Goal: Book appointment/travel/reservation

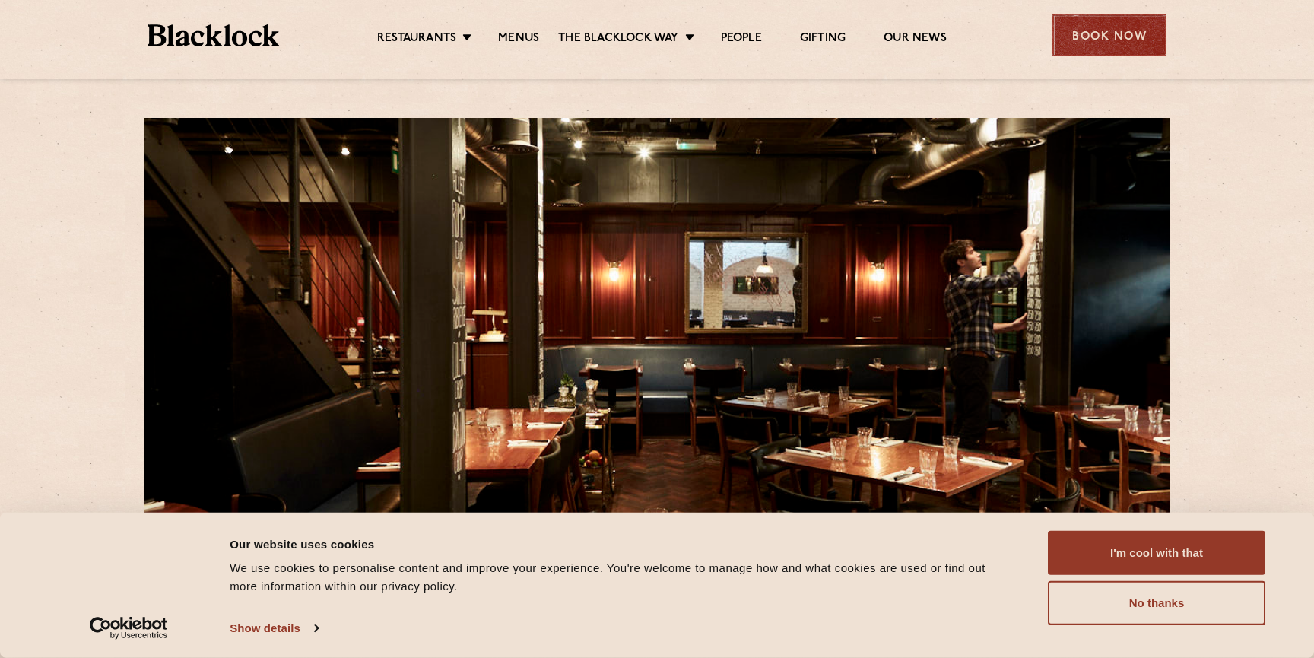
click at [1141, 29] on div "Book Now" at bounding box center [1110, 35] width 114 height 42
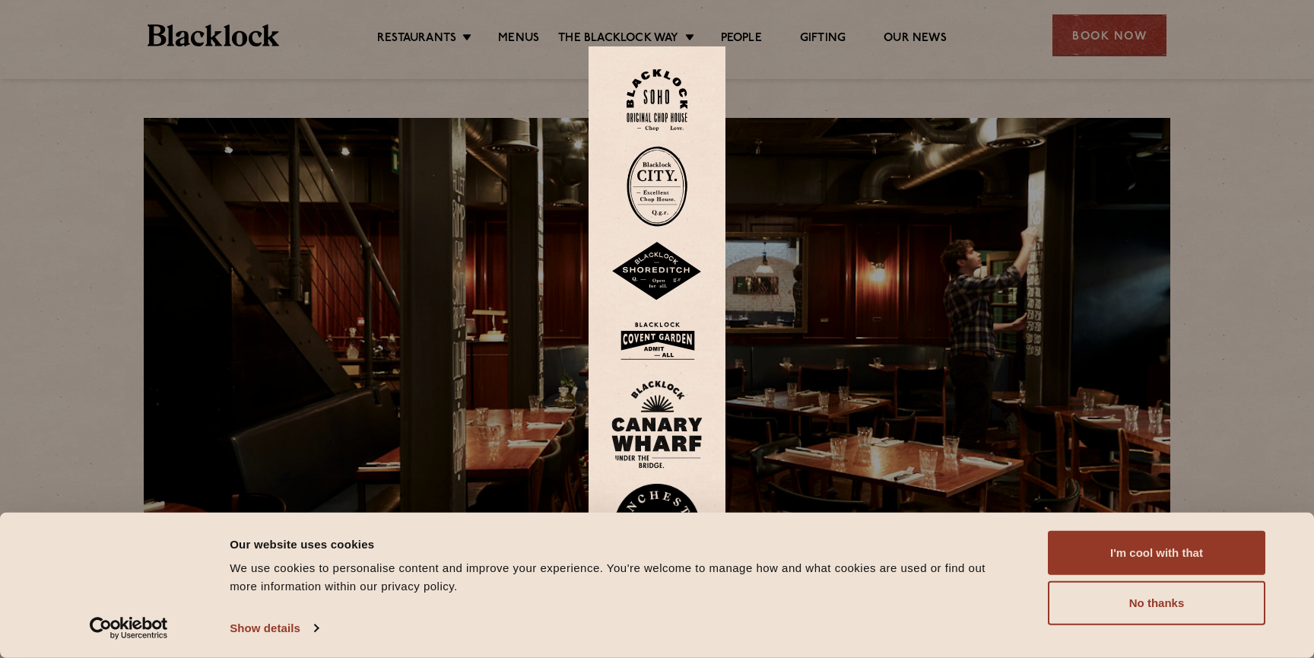
click at [642, 109] on img at bounding box center [657, 100] width 61 height 62
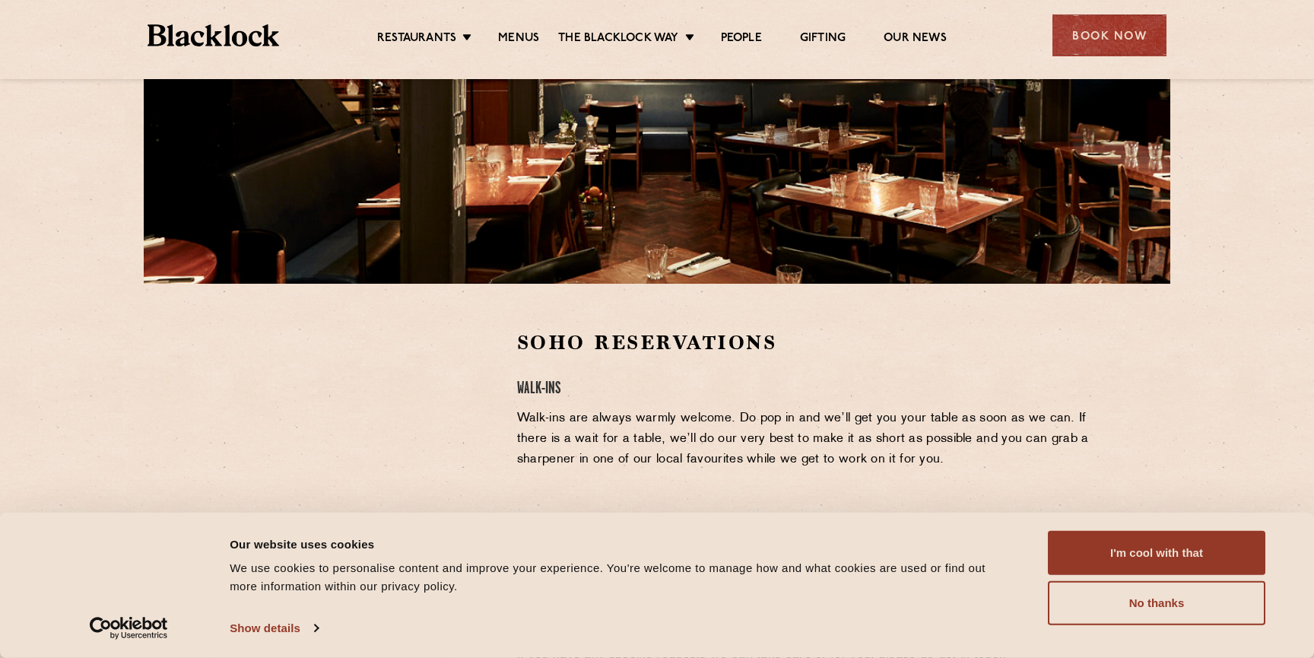
scroll to position [272, 0]
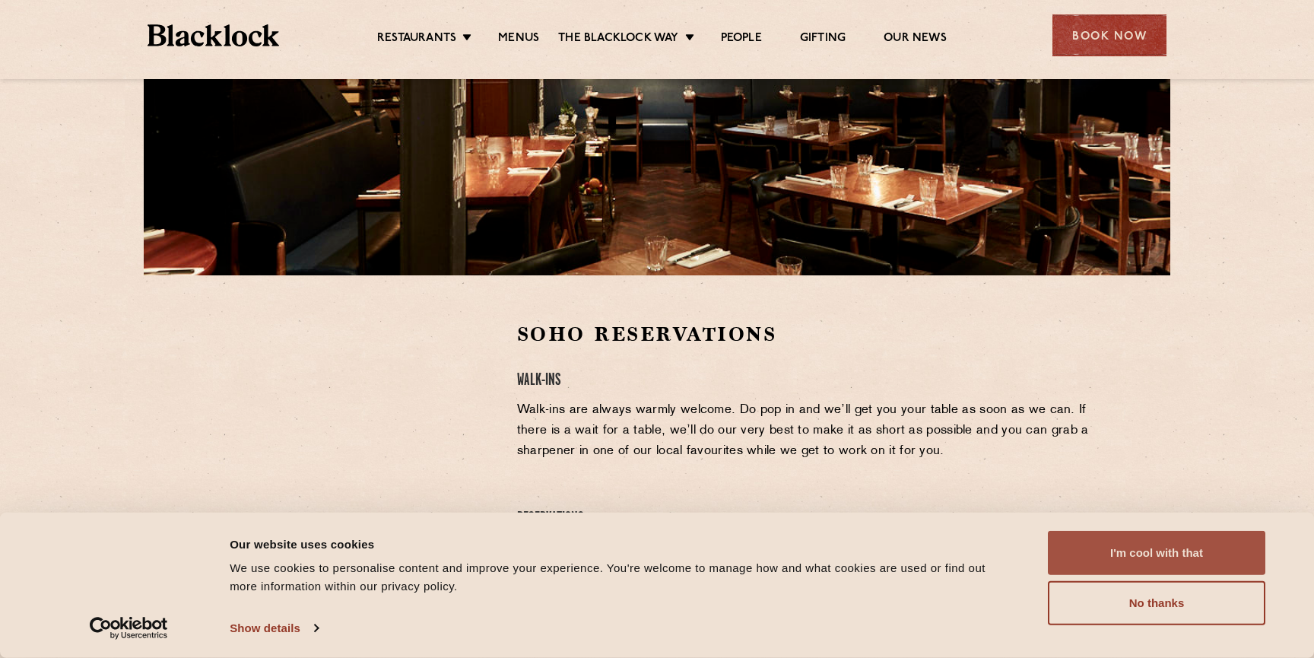
click at [1137, 553] on button "I'm cool with that" at bounding box center [1157, 553] width 218 height 44
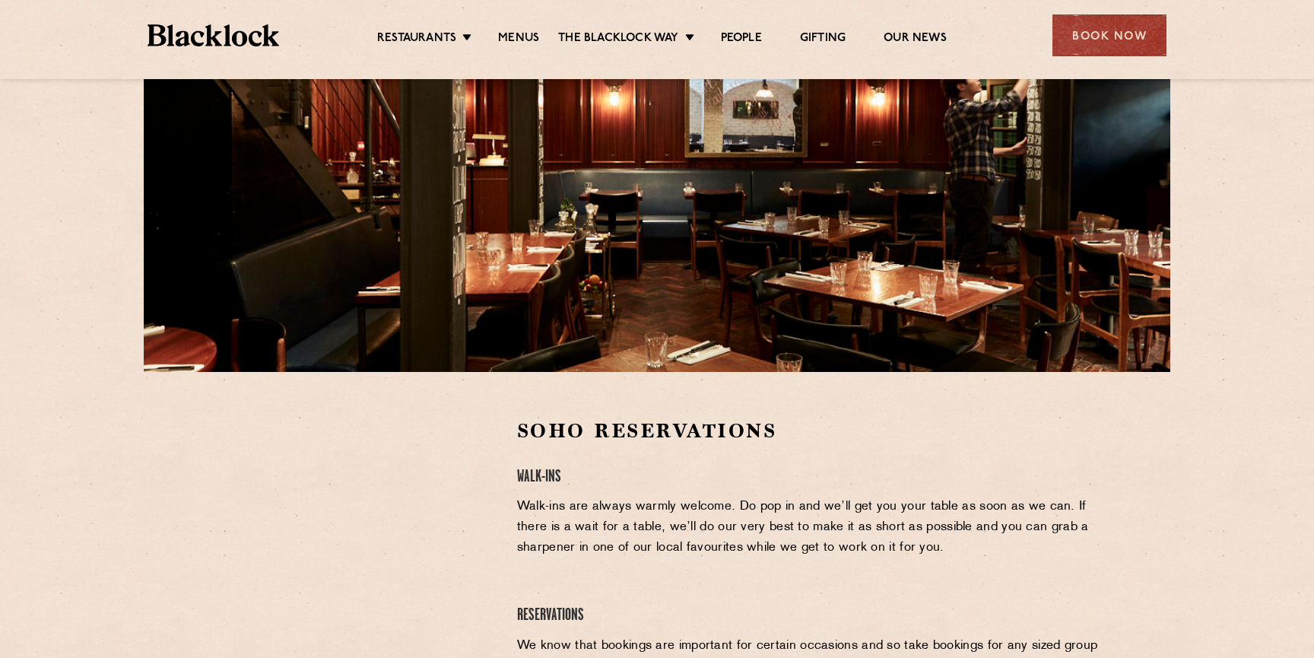
scroll to position [0, 0]
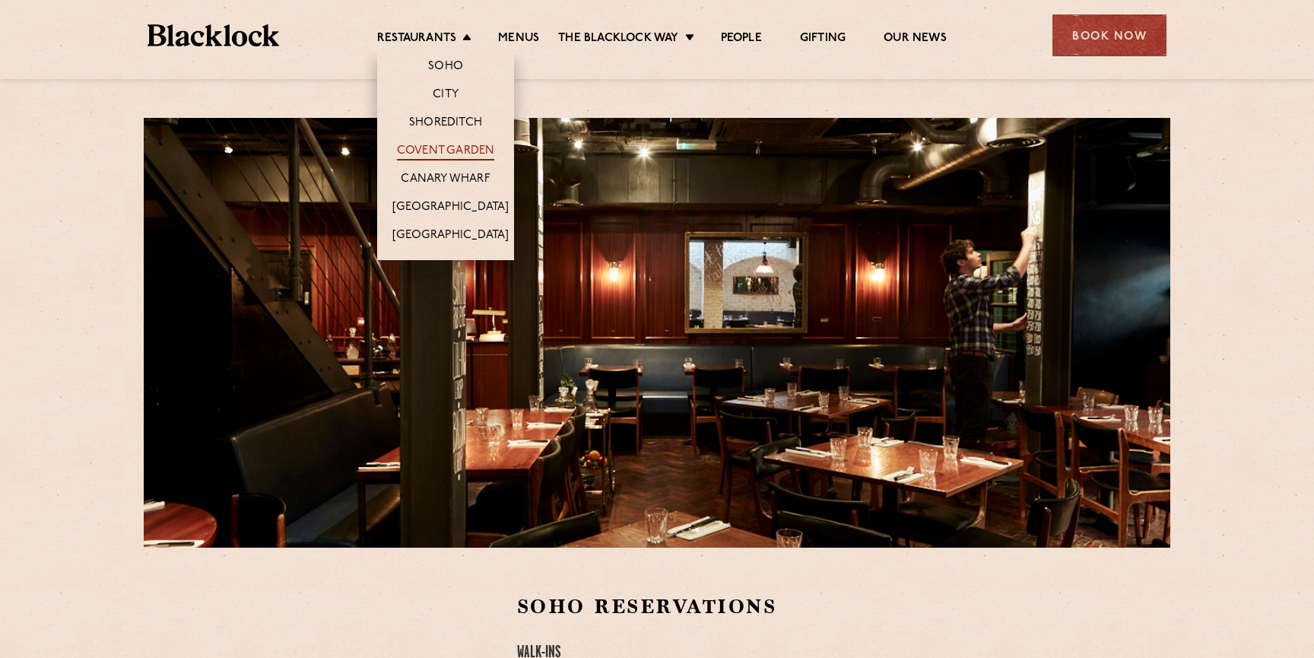
click at [442, 148] on link "Covent Garden" at bounding box center [446, 152] width 98 height 17
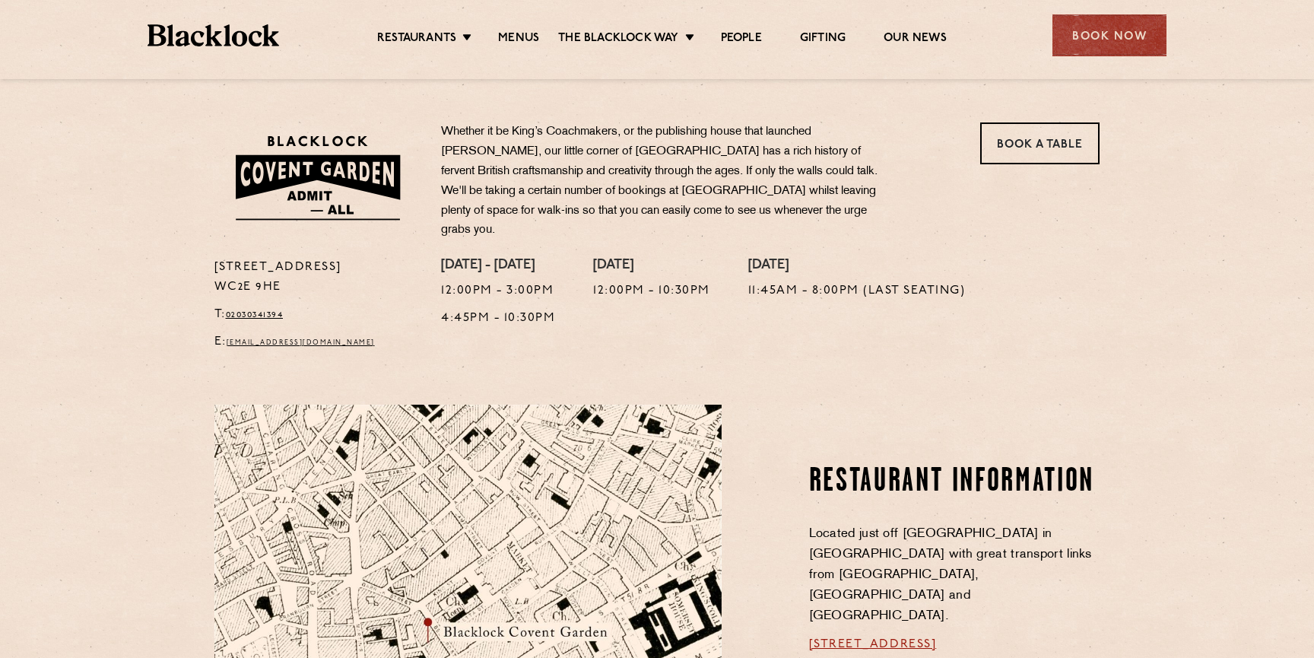
scroll to position [459, 0]
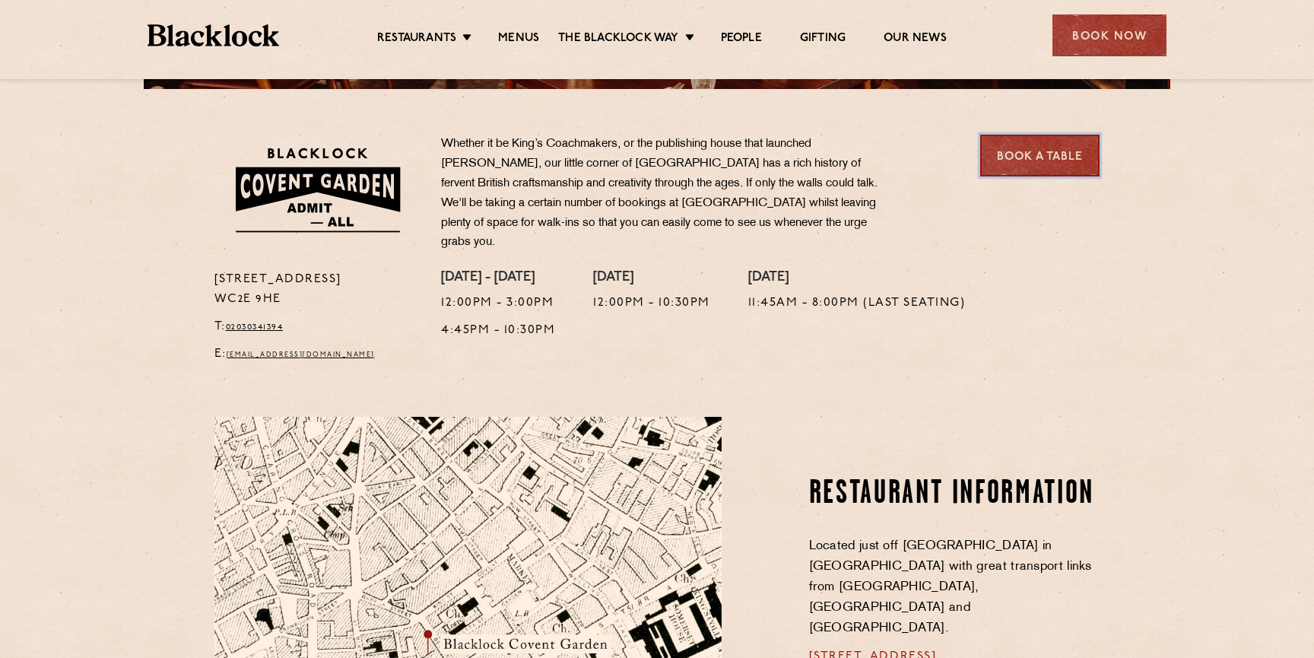
click at [1054, 164] on link "Book a Table" at bounding box center [1040, 156] width 119 height 42
